Goal: Check status

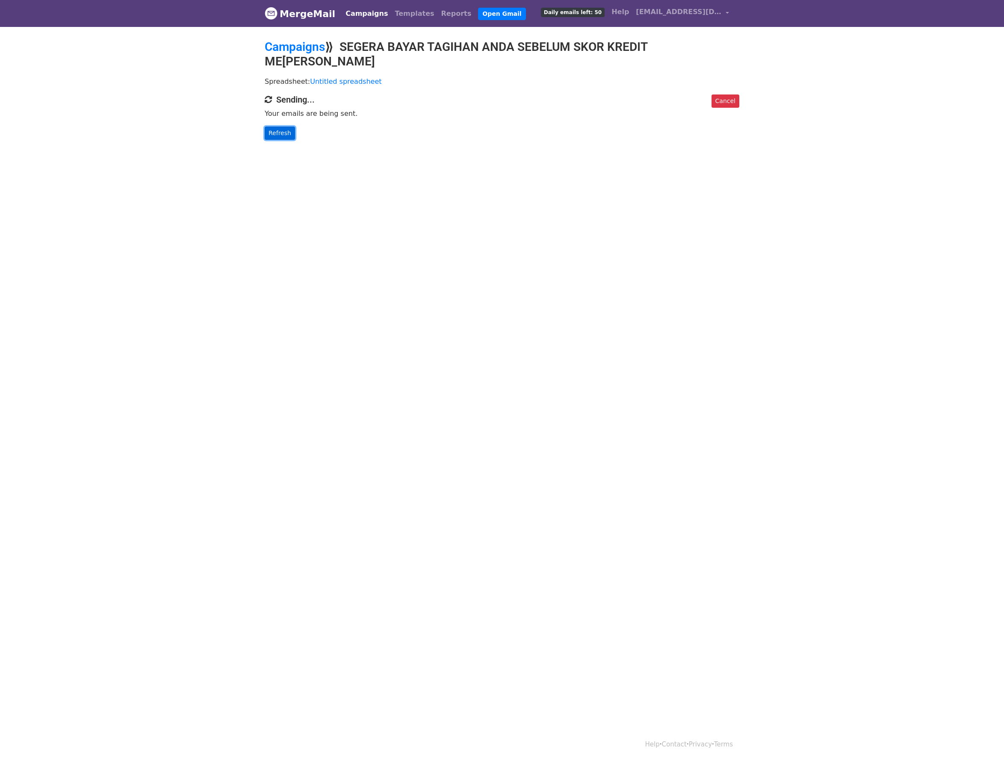
click at [288, 127] on link "Refresh" at bounding box center [280, 133] width 30 height 13
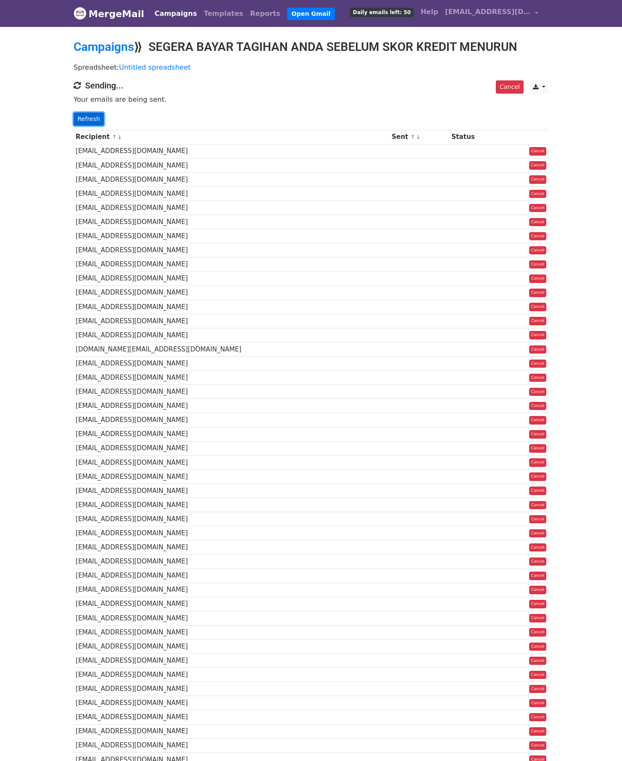
click at [82, 118] on link "Refresh" at bounding box center [89, 118] width 30 height 13
drag, startPoint x: 82, startPoint y: 118, endPoint x: 90, endPoint y: 114, distance: 8.4
click at [82, 118] on link "Refresh" at bounding box center [89, 118] width 30 height 13
